Goal: Task Accomplishment & Management: Manage account settings

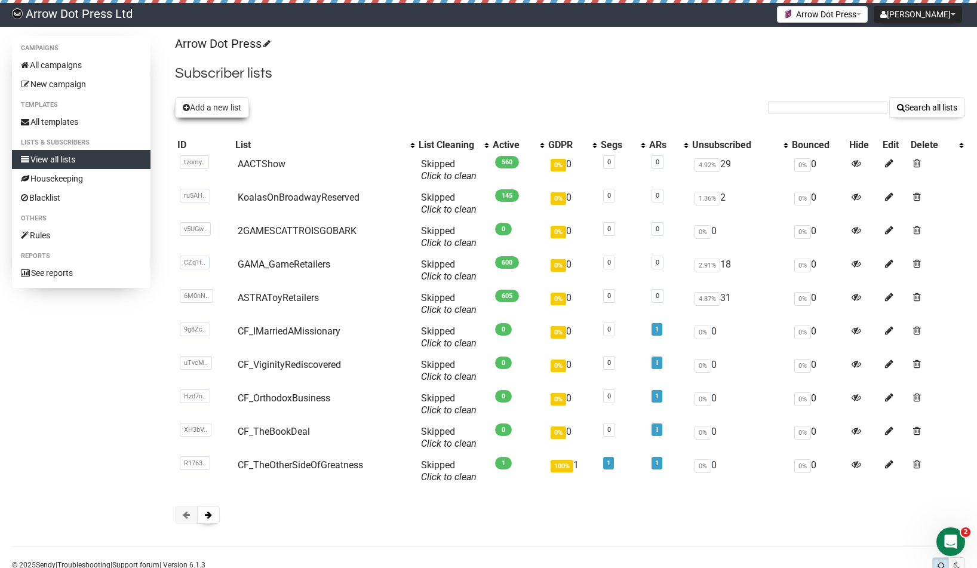
click at [207, 104] on button "Add a new list" at bounding box center [212, 107] width 74 height 20
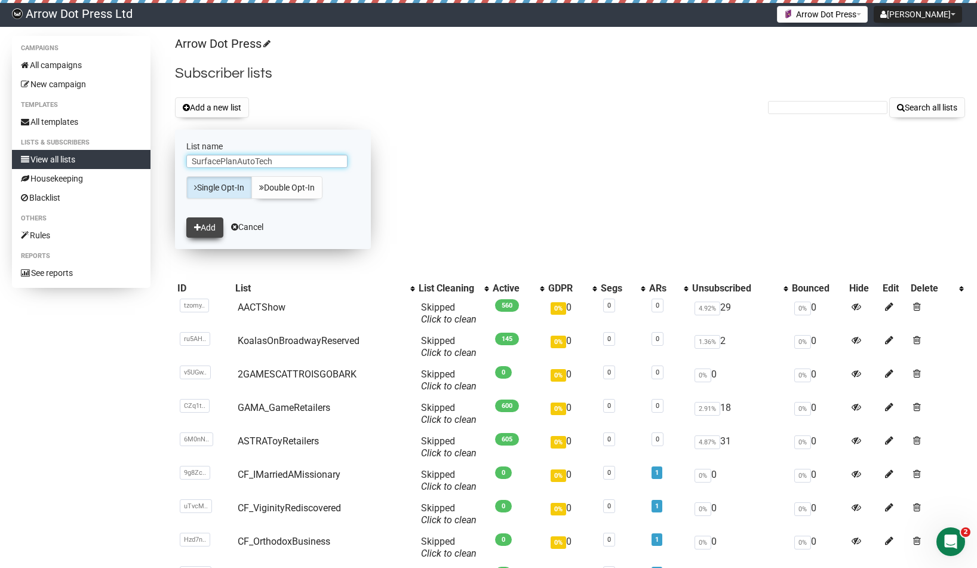
type input "SurfacePlanAutoTech"
click at [207, 230] on button "Add" at bounding box center [204, 227] width 37 height 20
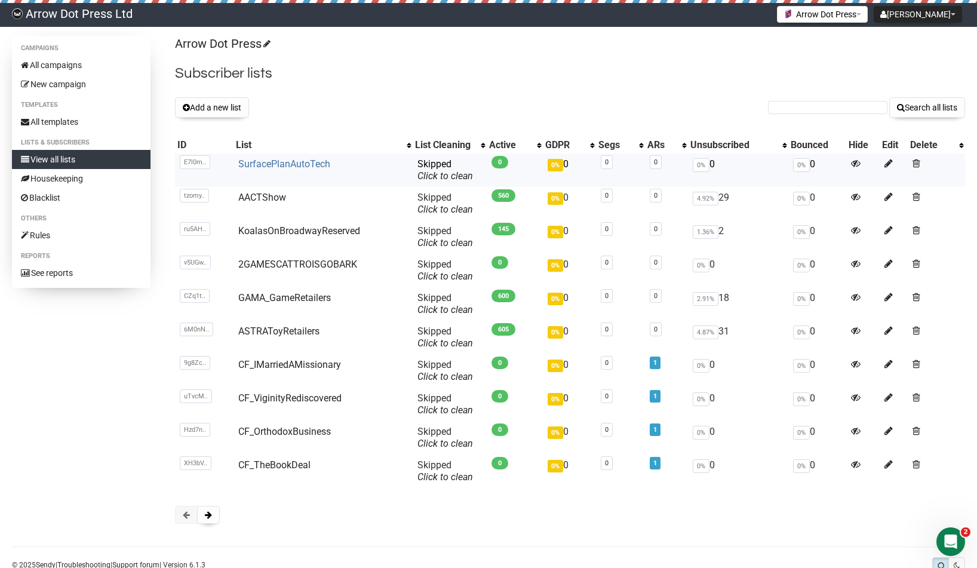
click at [293, 164] on link "SurfacePlanAutoTech" at bounding box center [284, 163] width 92 height 11
click at [333, 162] on link "SURFACEPLANAUTOTECH" at bounding box center [294, 163] width 112 height 11
